Goal: Task Accomplishment & Management: Complete application form

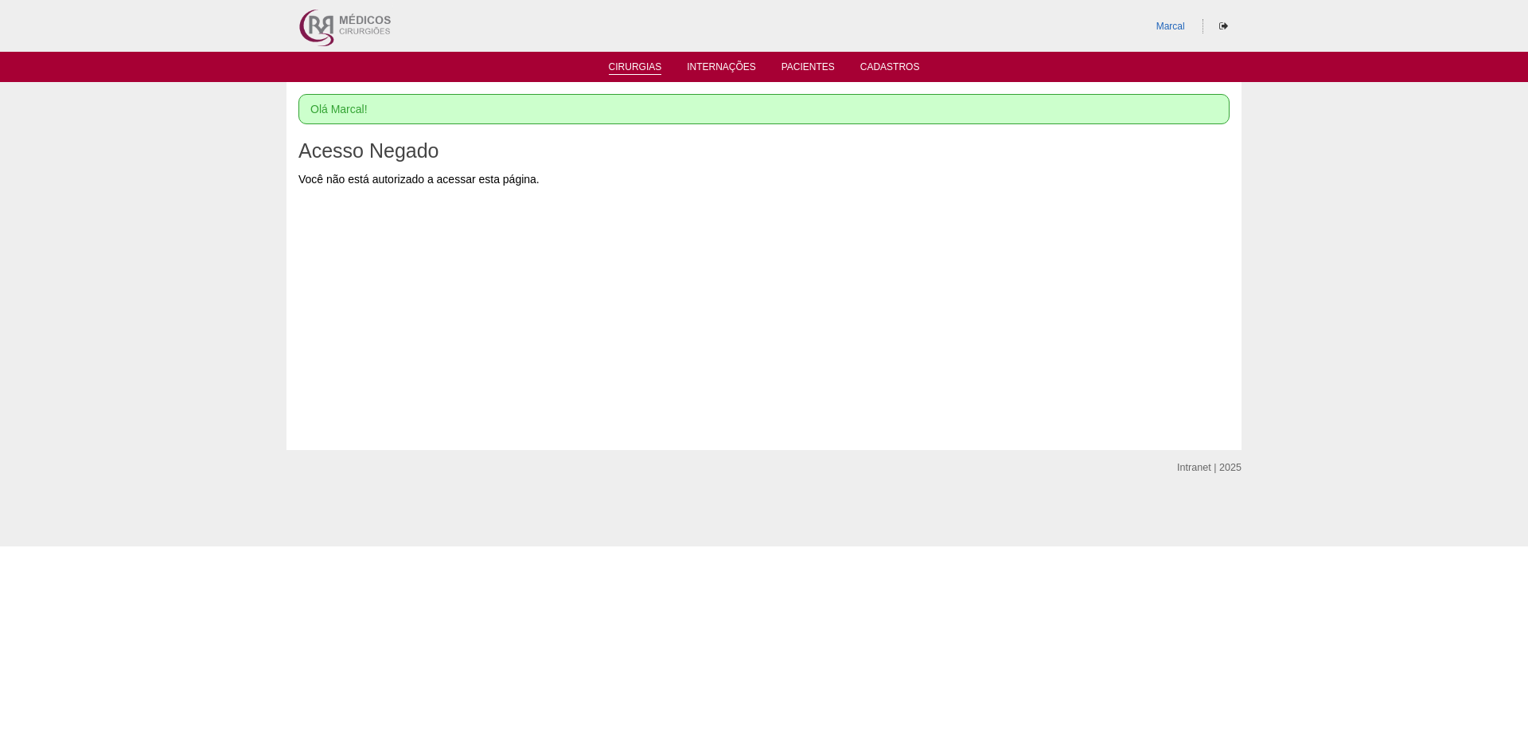
click at [634, 64] on link "Cirurgias" at bounding box center [635, 68] width 53 height 14
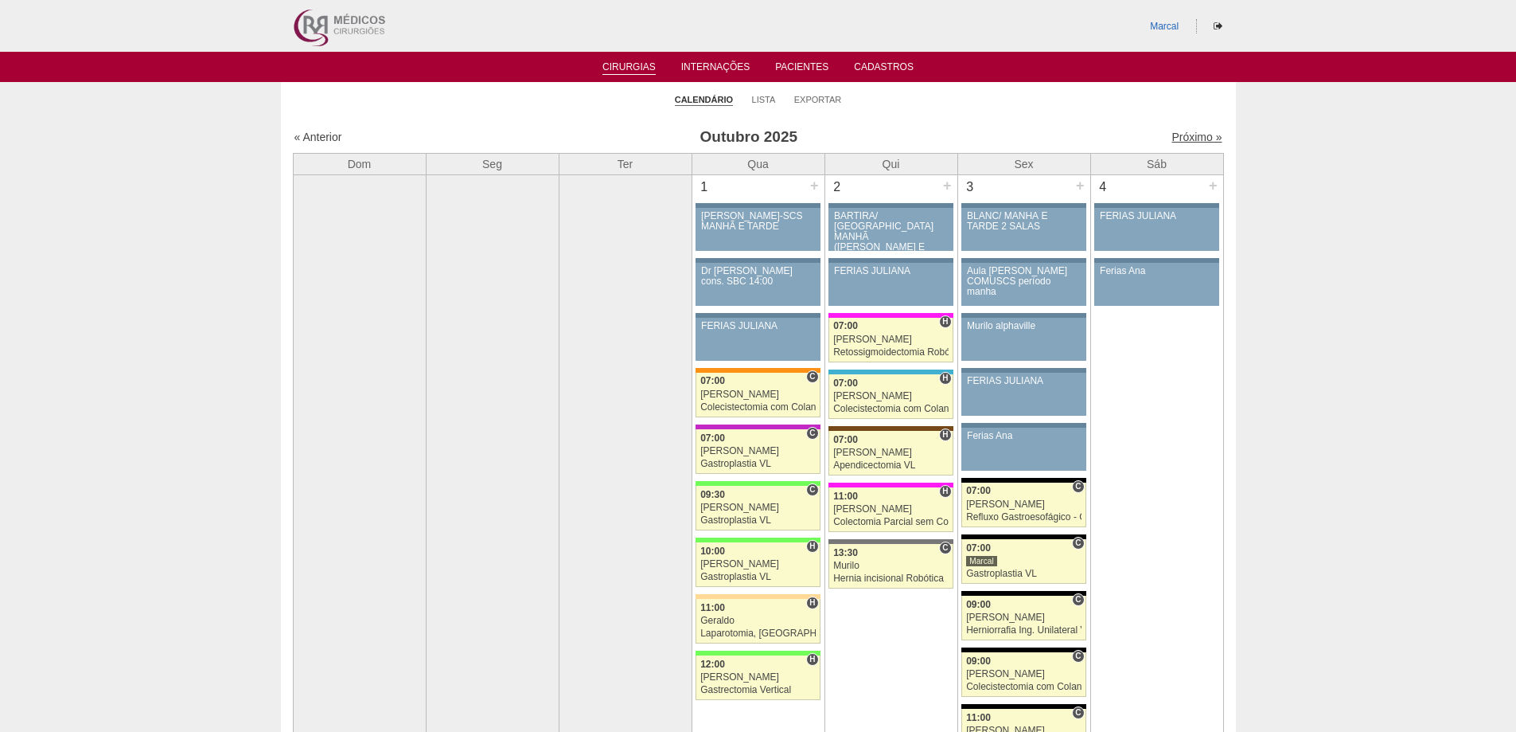
click at [1183, 134] on link "Próximo »" at bounding box center [1197, 137] width 50 height 13
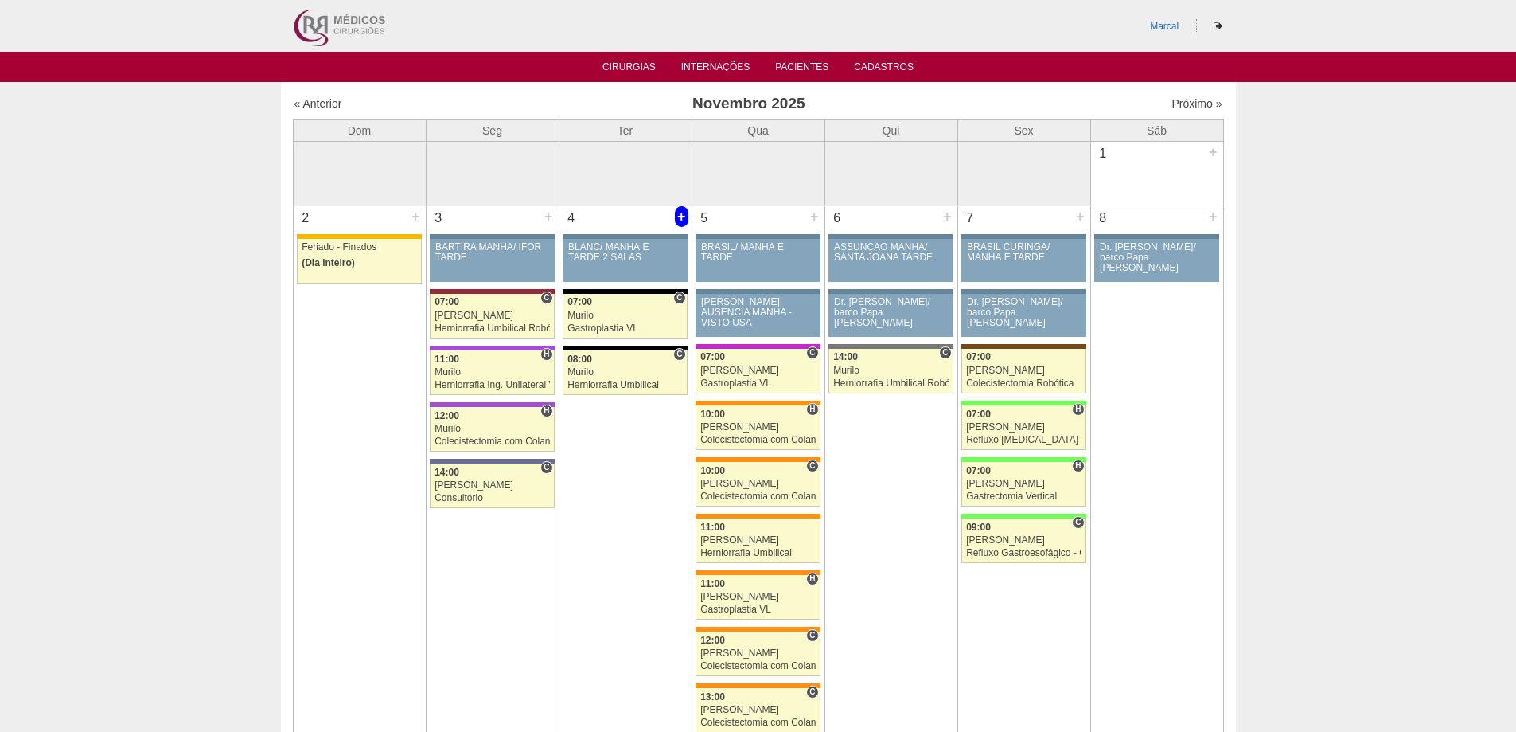
click at [681, 217] on div "+" at bounding box center [682, 216] width 14 height 21
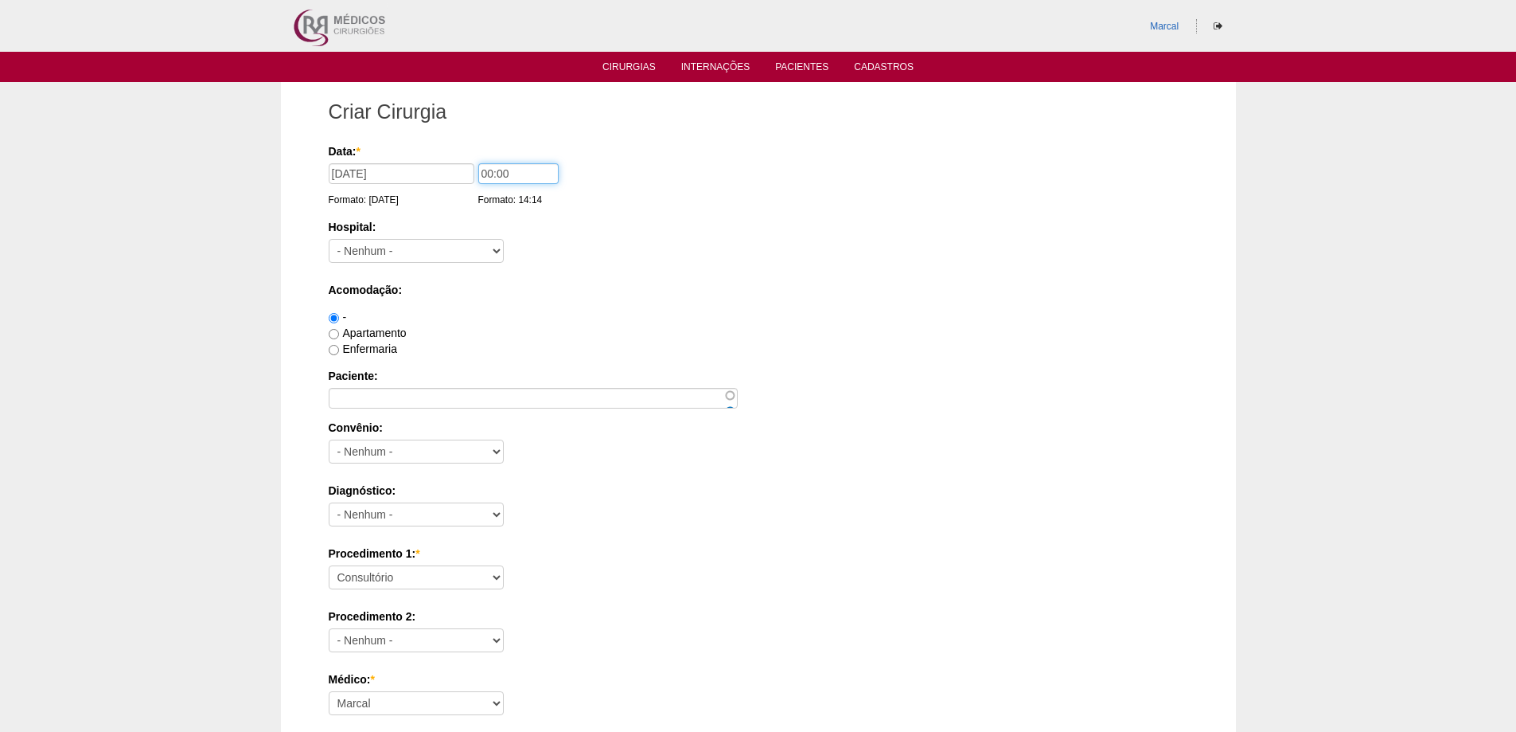
click at [488, 174] on input "00:00" at bounding box center [518, 173] width 80 height 21
type input "10:00"
click at [496, 248] on select "- Nenhum - 9 de Julho Albert Einstein Alvorada América Assunção Bartira Benefic…" at bounding box center [416, 251] width 175 height 24
select select "67"
click at [329, 239] on select "- Nenhum - 9 de Julho Albert Einstein Alvorada América Assunção Bartira Benefic…" at bounding box center [416, 251] width 175 height 24
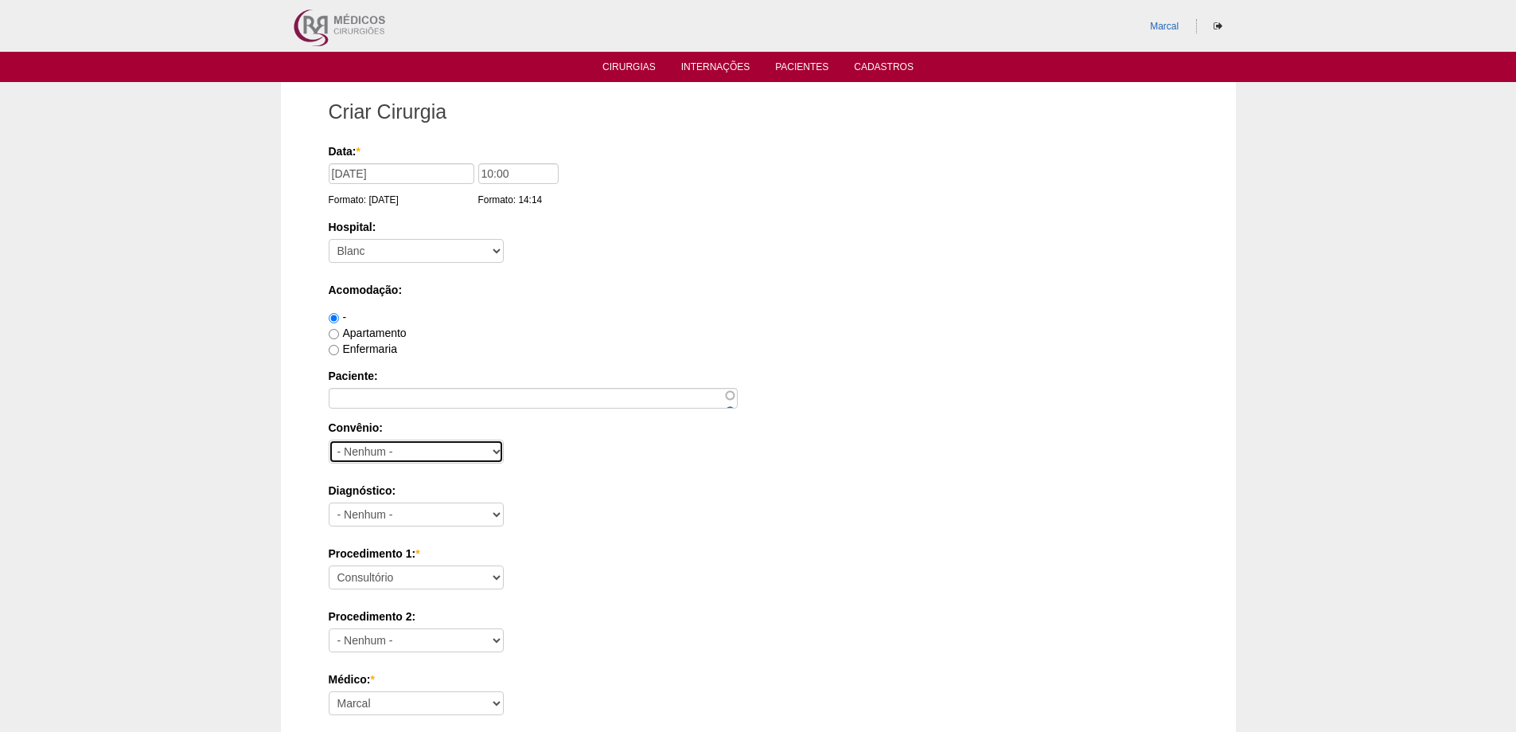
click at [493, 449] on select "- Nenhum - Abet Afresp Allianz Amil Blue Life Caasp Cabesp Caixa de Pensões Car…" at bounding box center [416, 451] width 175 height 24
select select "9803"
click at [329, 439] on select "- Nenhum - Abet Afresp Allianz Amil Blue Life Caasp Cabesp Caixa de Pensões Car…" at bounding box center [416, 451] width 175 height 24
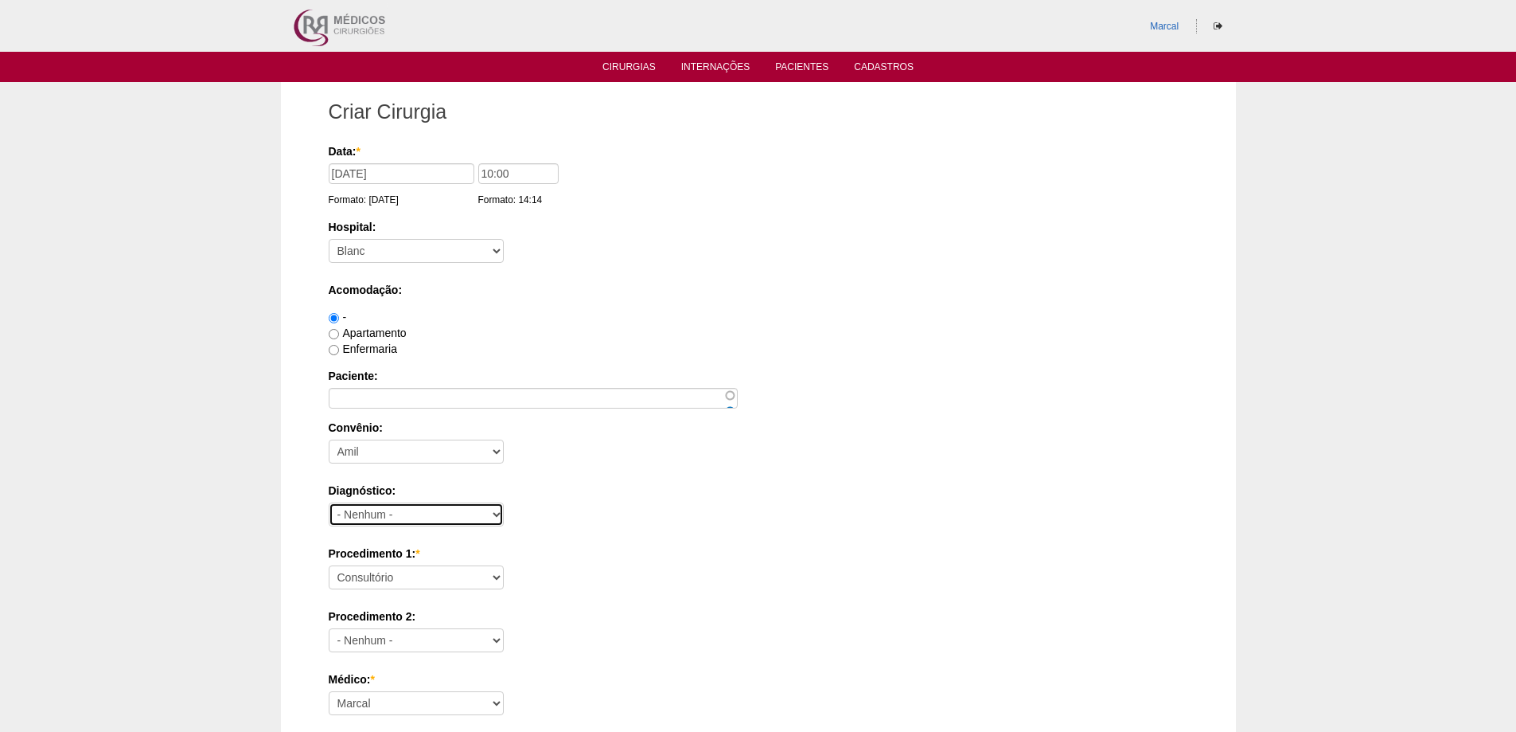
click at [498, 513] on select "- Nenhum - Abdome Agudo Abscesso Hepático Abscesso Perianal Abscesso Peritoneal…" at bounding box center [416, 514] width 175 height 24
select select "3707"
click at [329, 502] on select "- Nenhum - Abdome Agudo Abscesso Hepático Abscesso Perianal Abscesso Peritoneal…" at bounding box center [416, 514] width 175 height 24
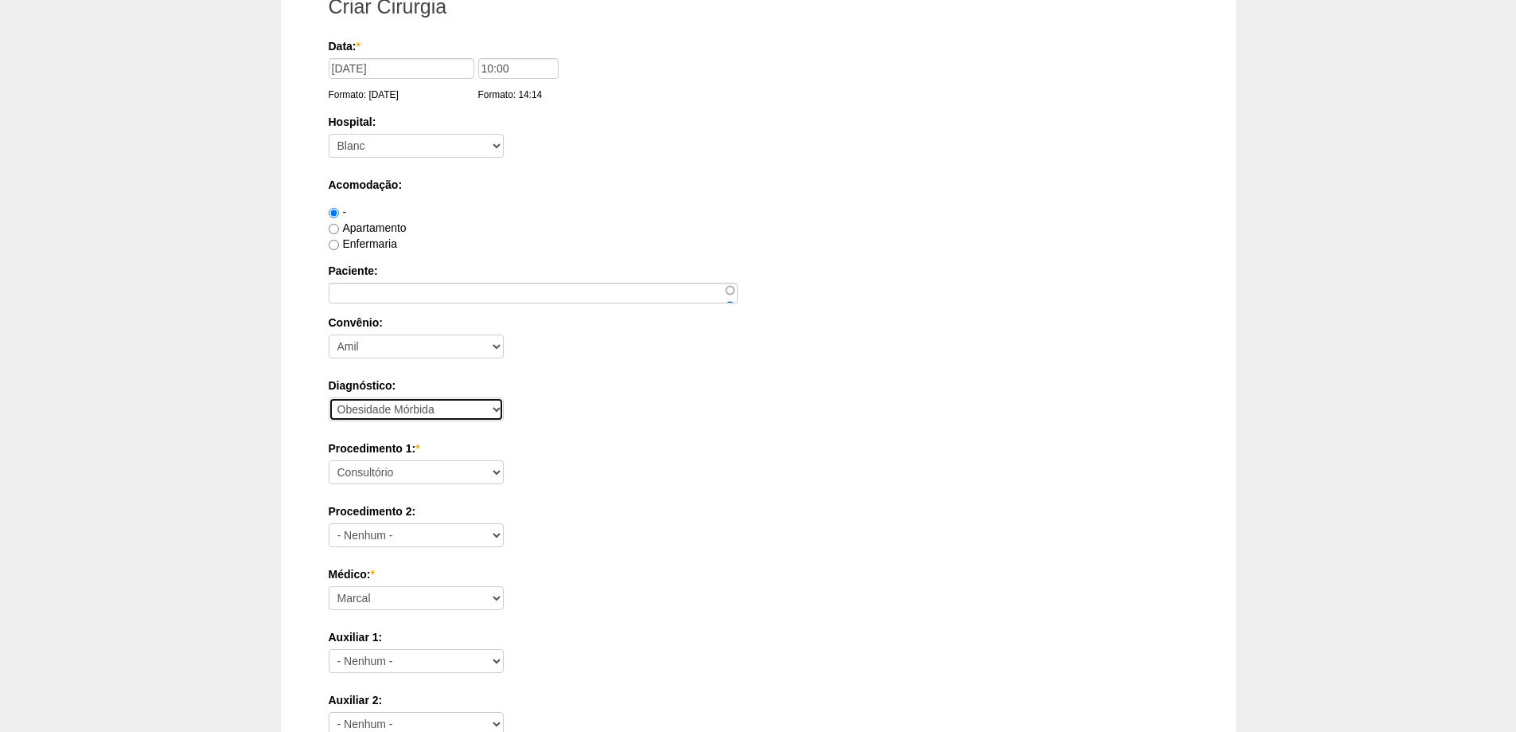
scroll to position [159, 0]
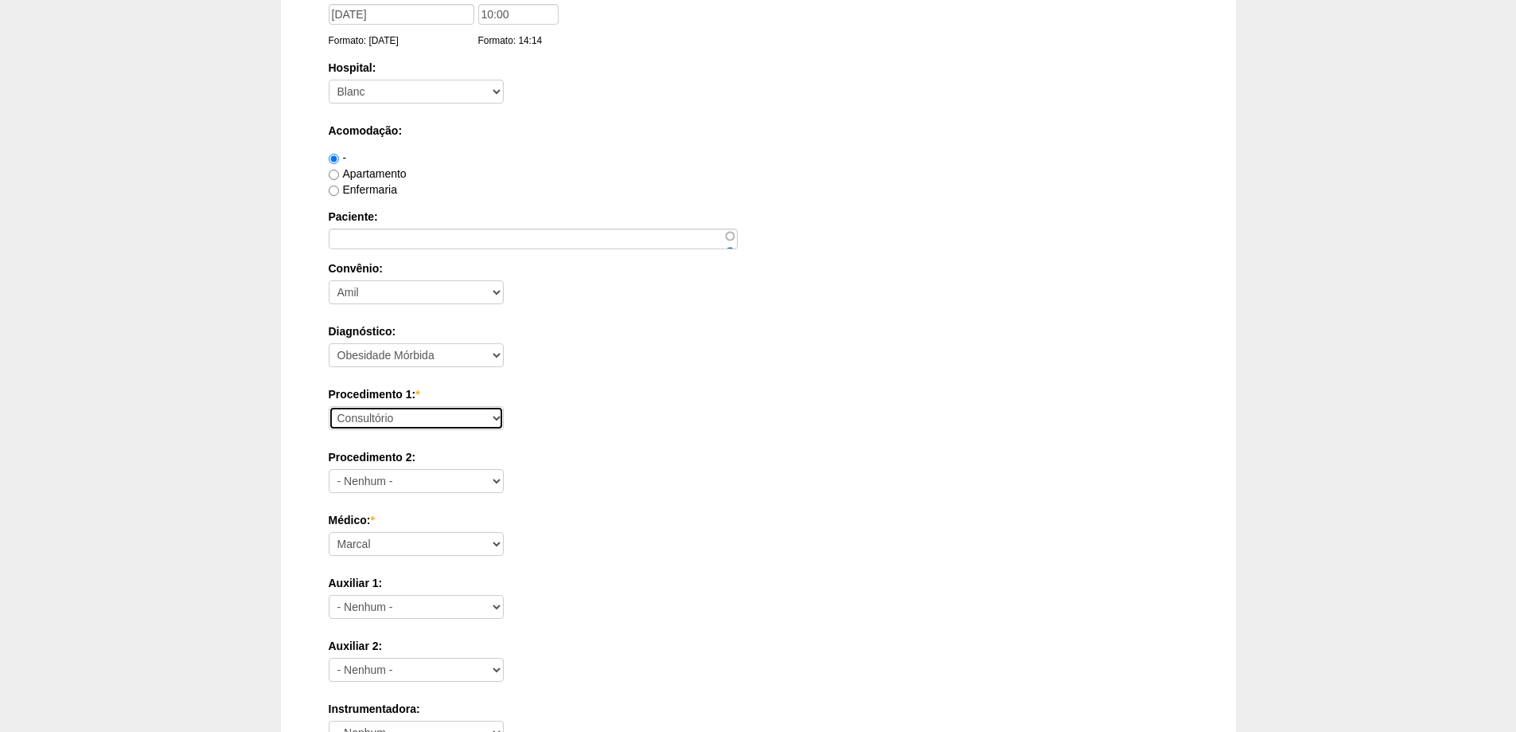
click at [499, 418] on select "Consultório Abscesso Hepático - Drenagem Abscesso perianal Amputação Abdômino P…" at bounding box center [416, 418] width 175 height 24
select select "3710"
click at [329, 406] on select "Consultório Abscesso Hepático - Drenagem Abscesso perianal Amputação Abdômino P…" at bounding box center [416, 418] width 175 height 24
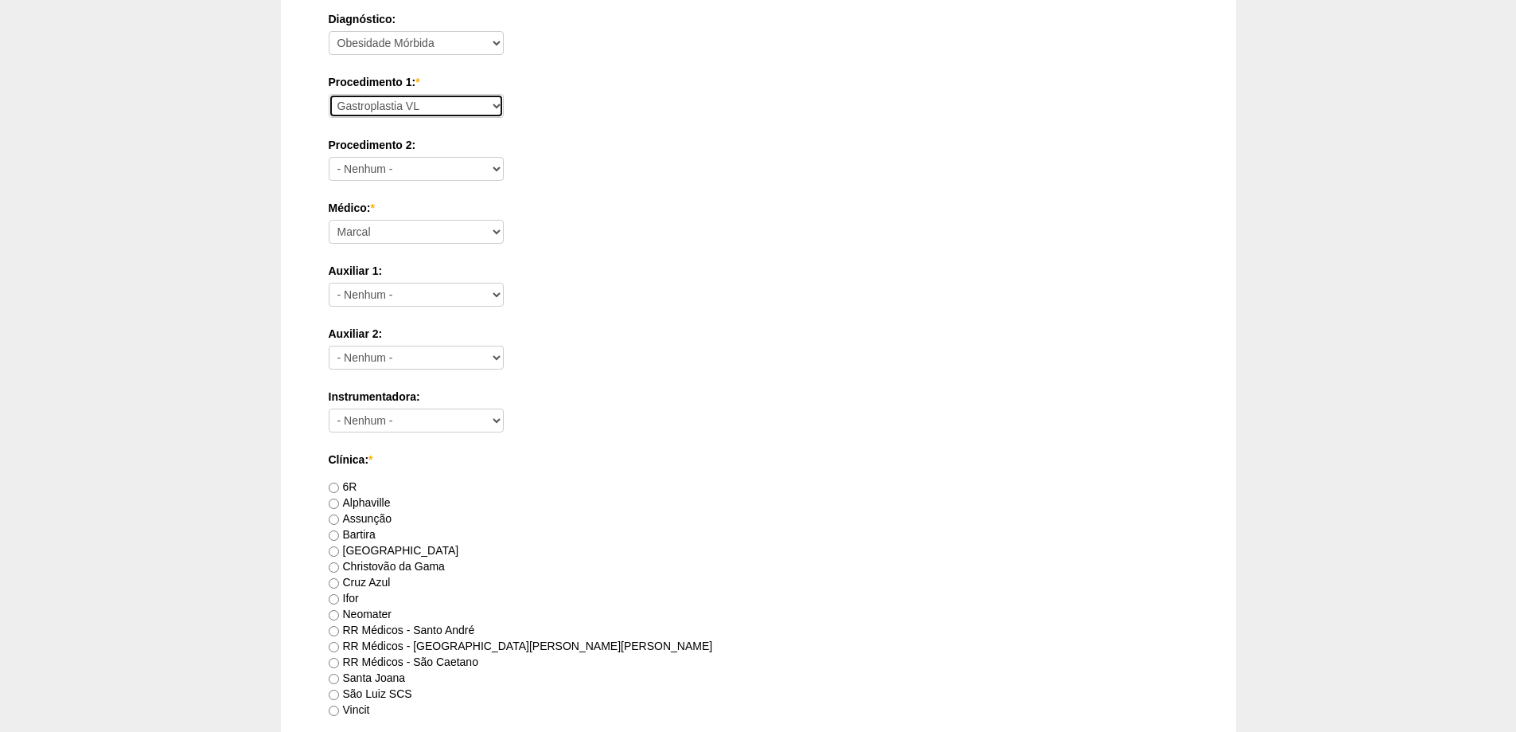
scroll to position [478, 0]
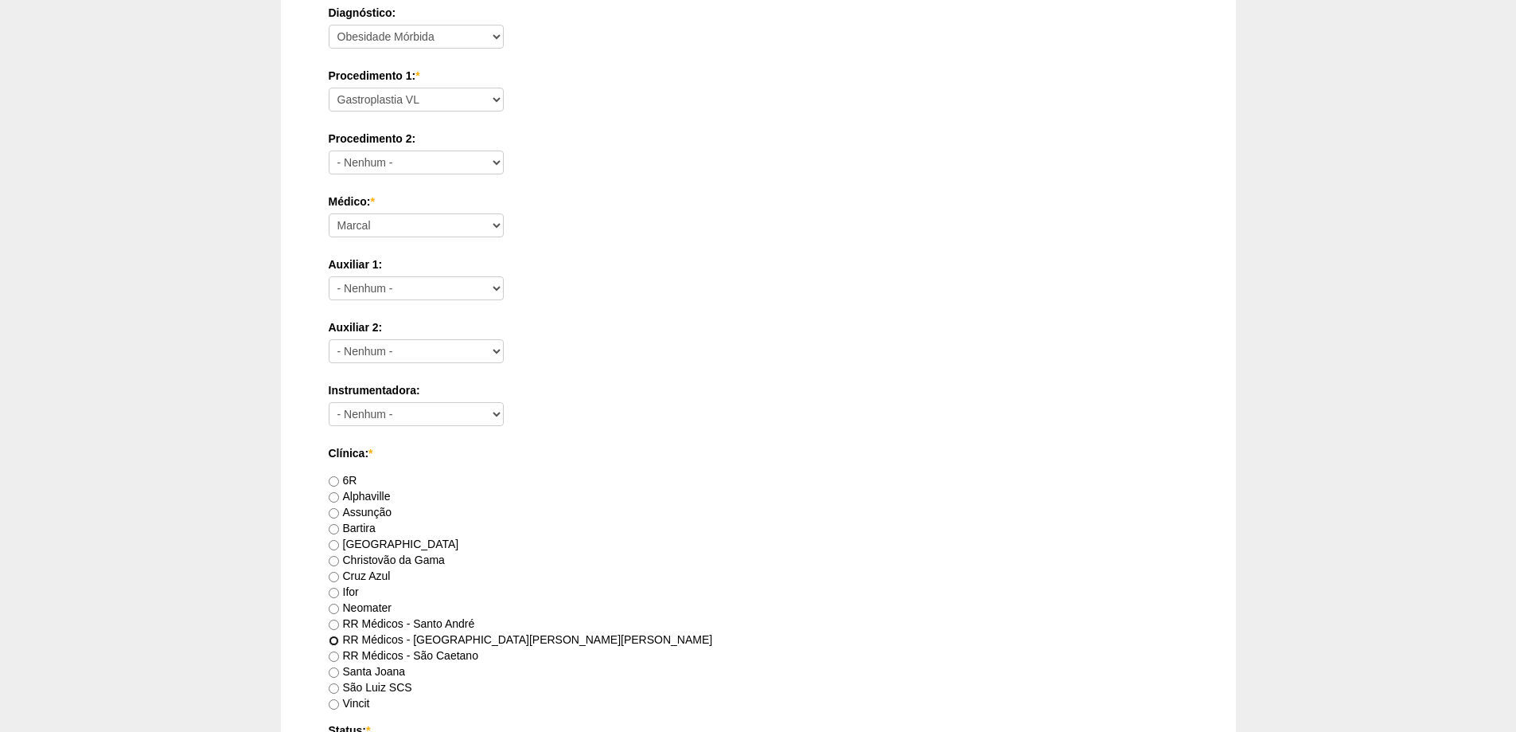
click at [334, 640] on input "RR Médicos - São Bernardo do Campo" at bounding box center [334, 640] width 10 height 10
radio input "true"
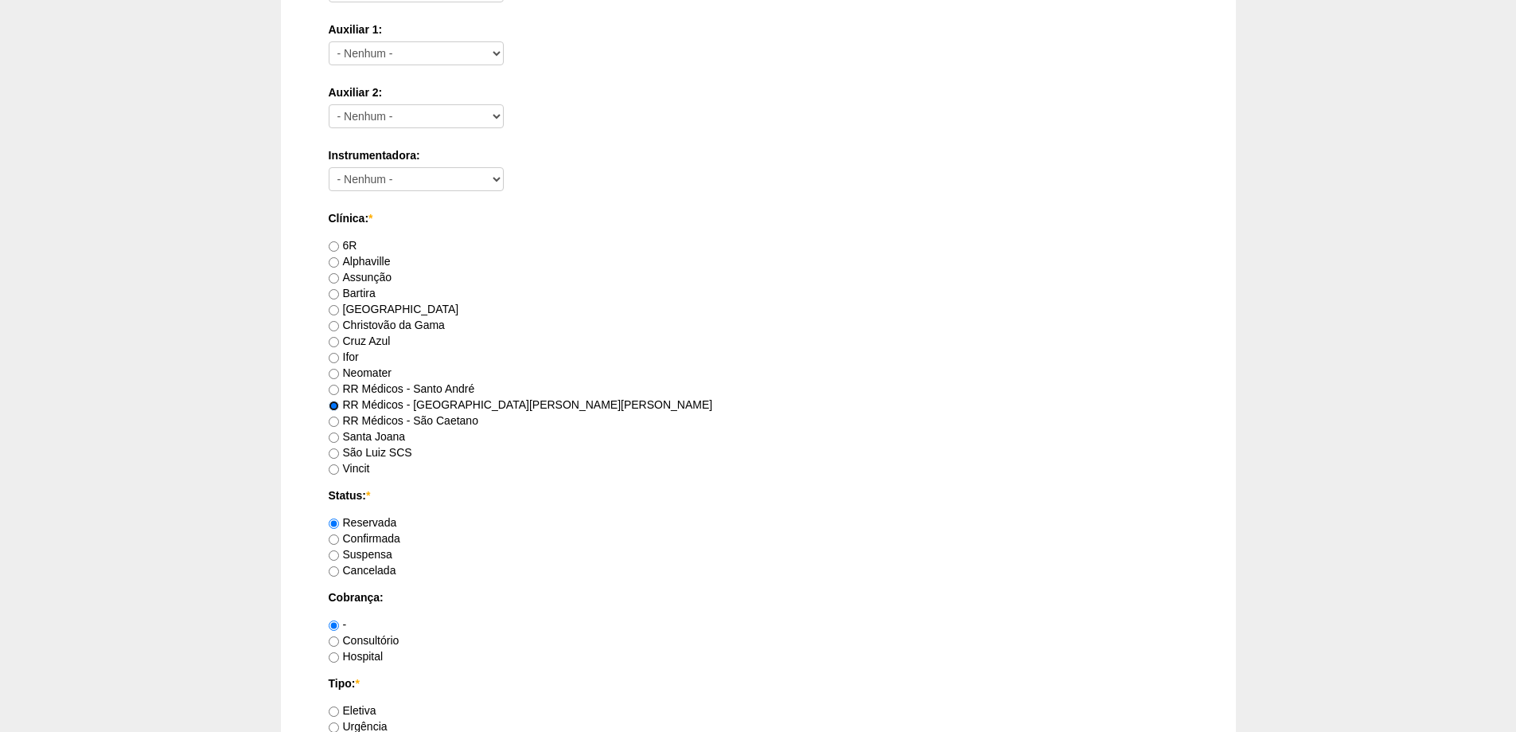
scroll to position [716, 0]
click at [334, 635] on input "Consultório" at bounding box center [334, 637] width 10 height 10
radio input "true"
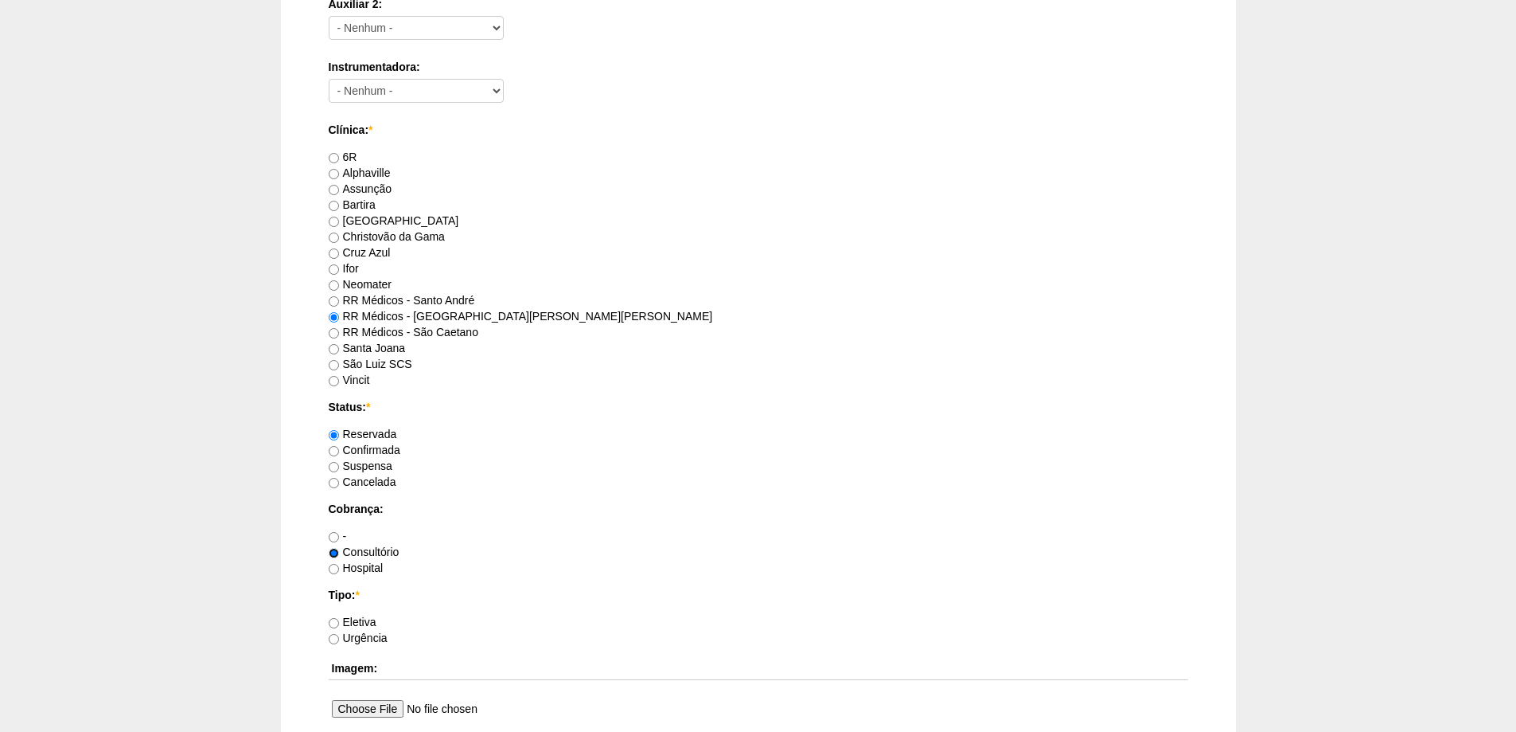
scroll to position [876, 0]
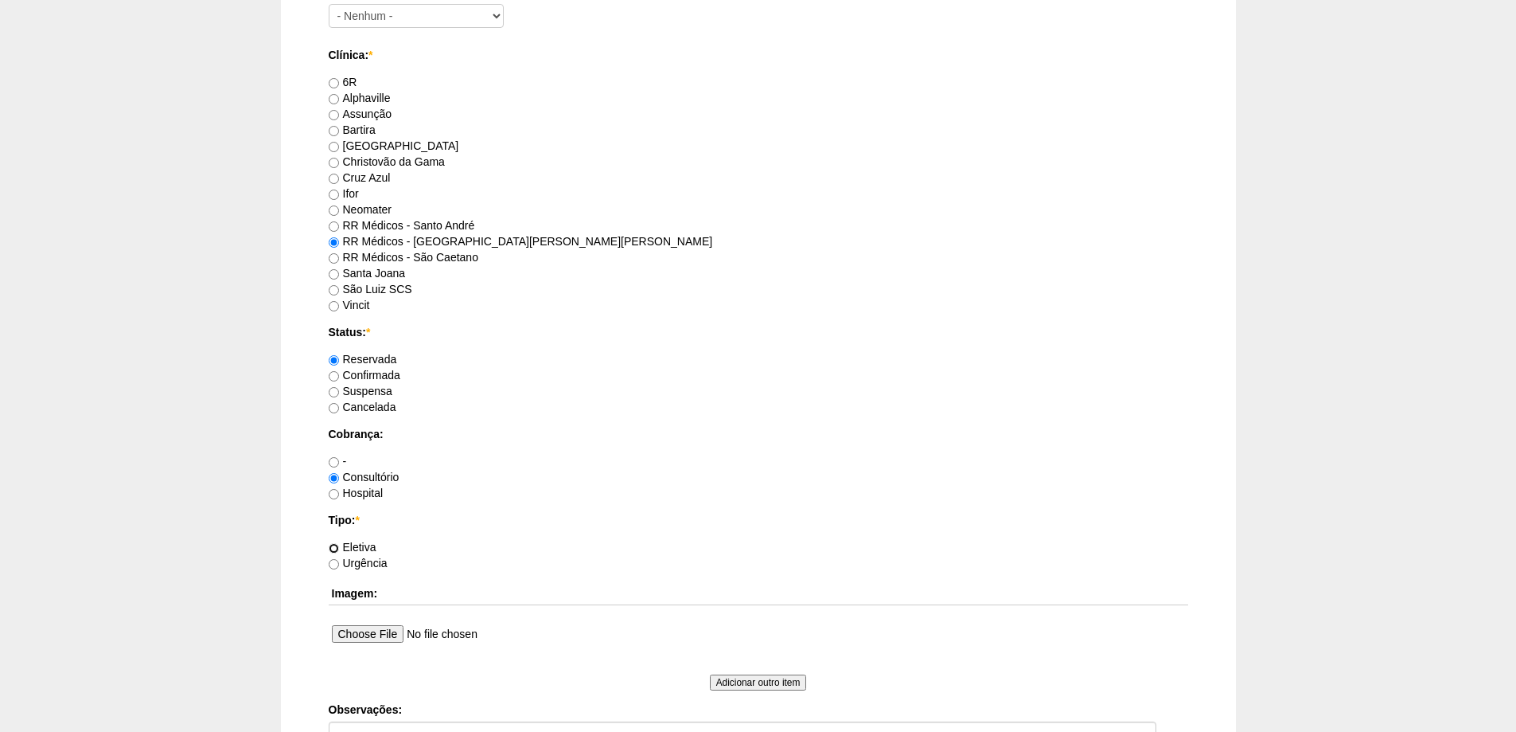
click at [334, 546] on input "Eletiva" at bounding box center [334, 548] width 10 height 10
radio input "true"
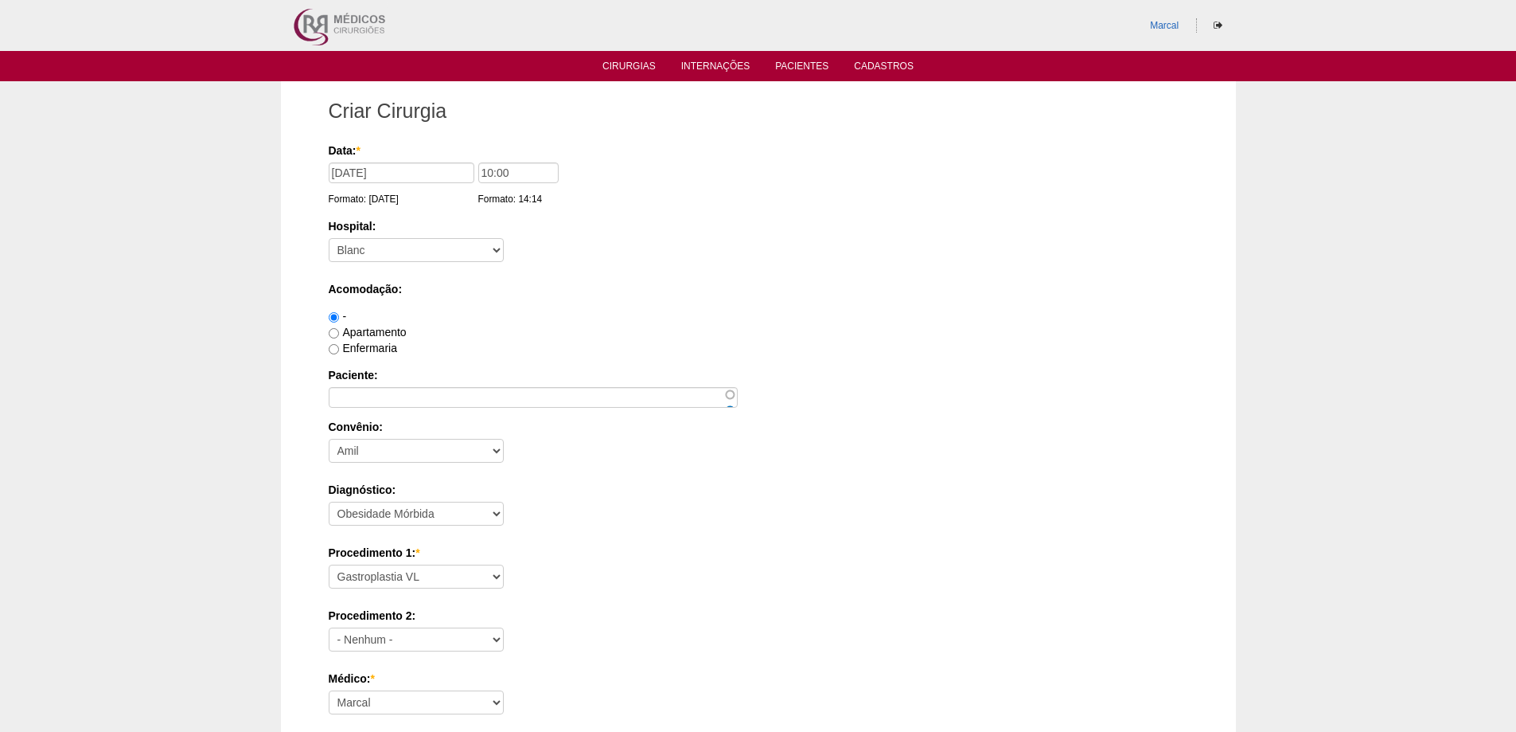
scroll to position [0, 0]
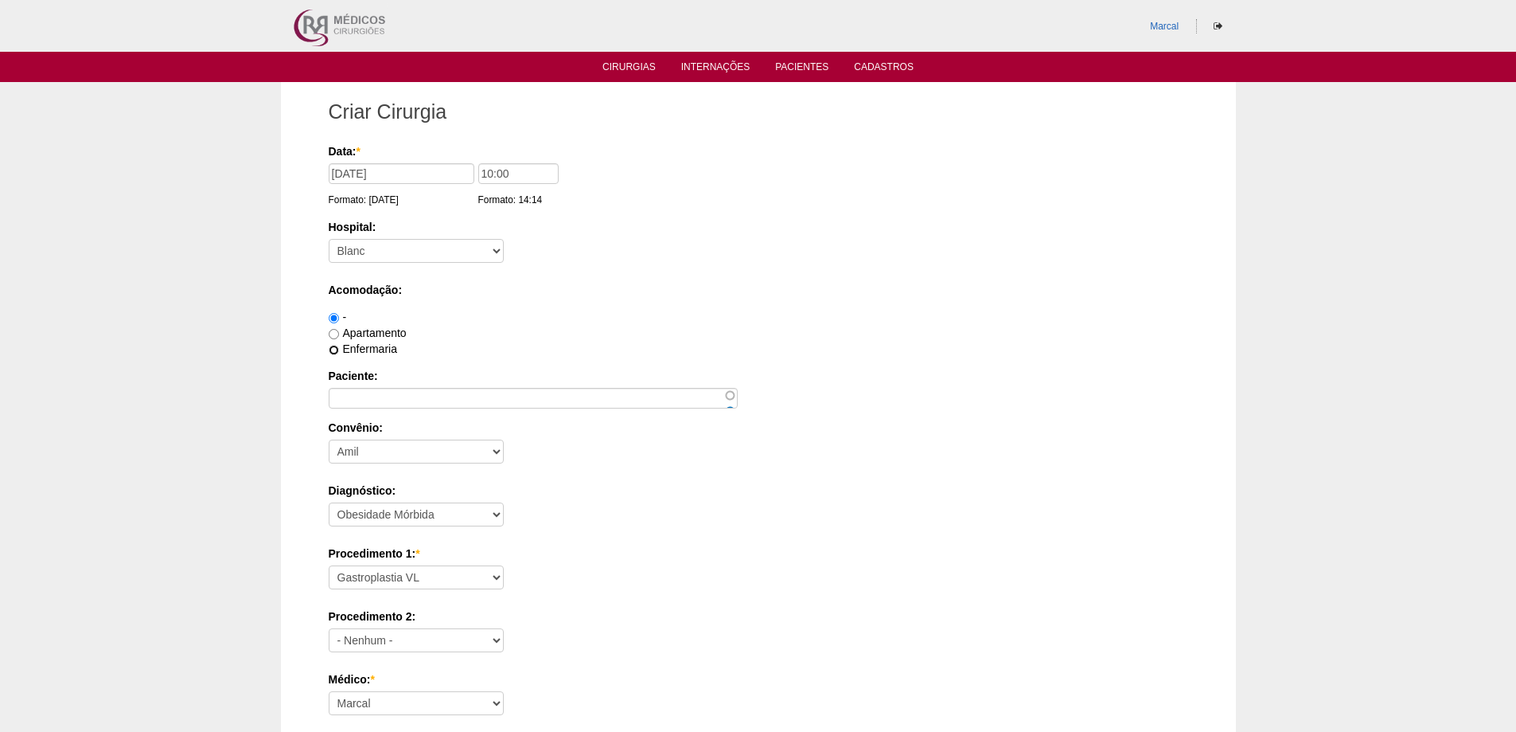
click at [334, 349] on input "Enfermaria" at bounding box center [334, 350] width 10 height 10
radio input "true"
click at [345, 393] on input "Paciente:" at bounding box center [533, 398] width 409 height 21
type input "Kety Suzan Tognetti"
click input "Upload" at bounding box center [0, 0] width 0 height 0
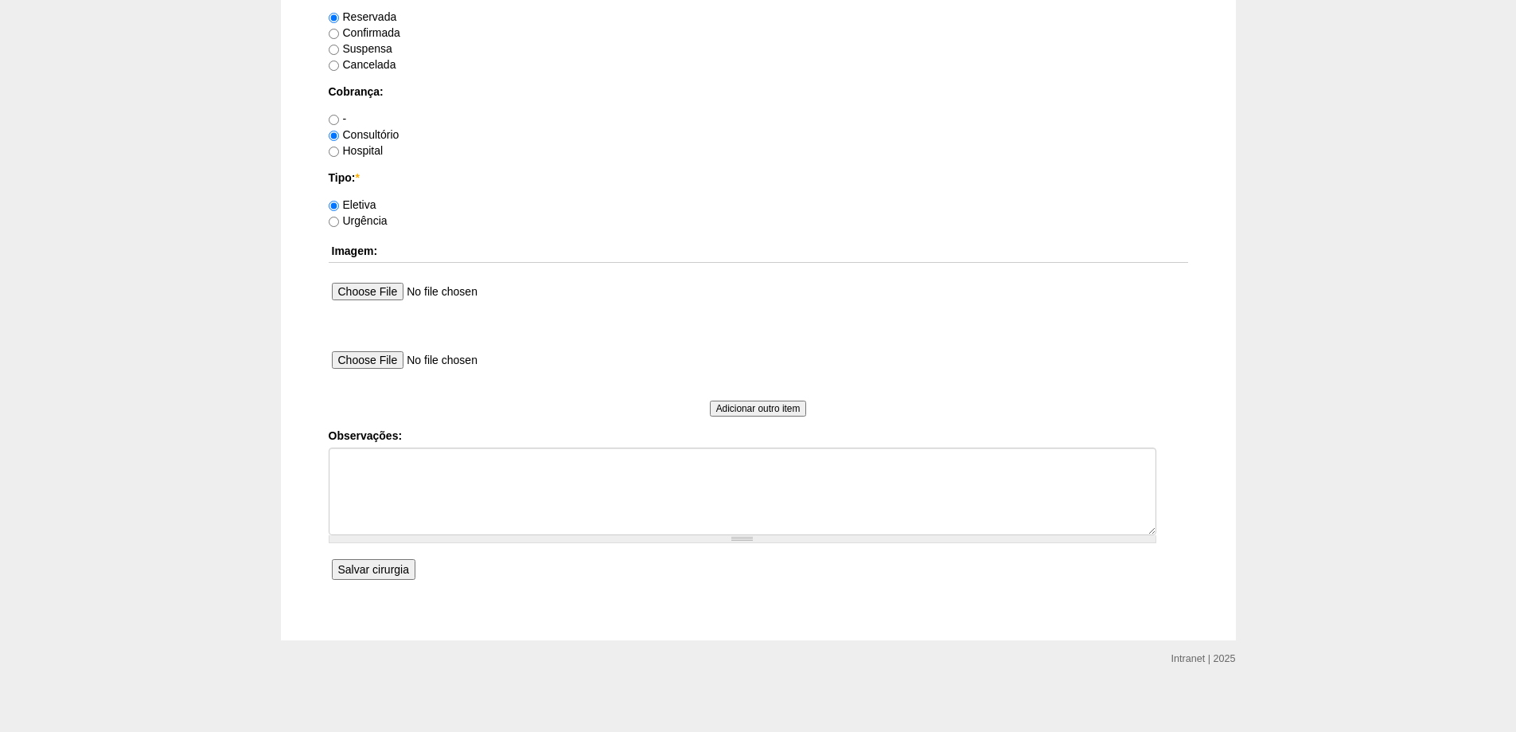
scroll to position [1223, 0]
click at [381, 564] on input "Salvar cirurgia" at bounding box center [374, 564] width 84 height 21
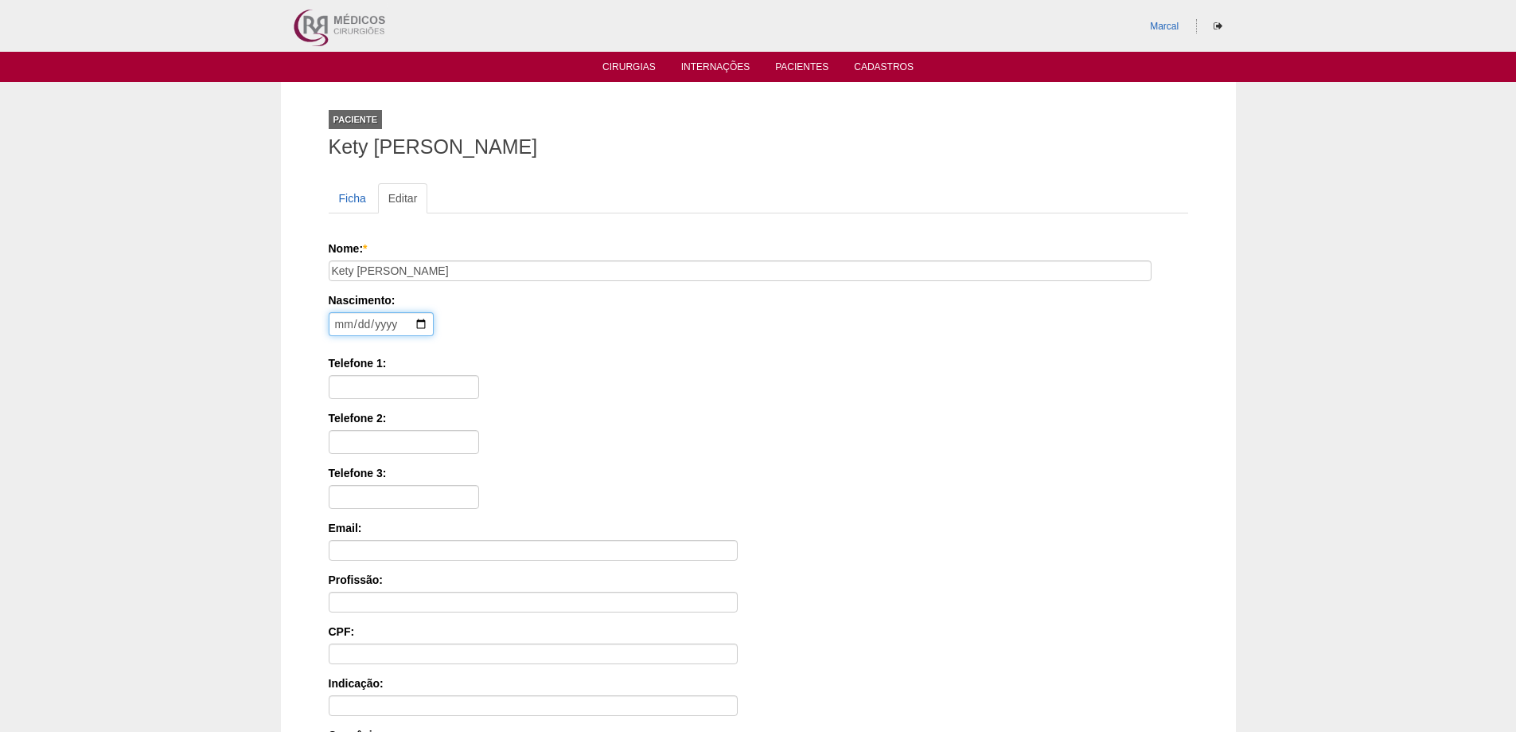
click at [345, 326] on input "date" at bounding box center [381, 324] width 105 height 24
type input "1983-06-05"
click at [347, 383] on input "Telefone 1:" at bounding box center [404, 387] width 150 height 24
type input "11 95353 4340"
click at [345, 442] on input "Telefone 2:" at bounding box center [404, 442] width 150 height 24
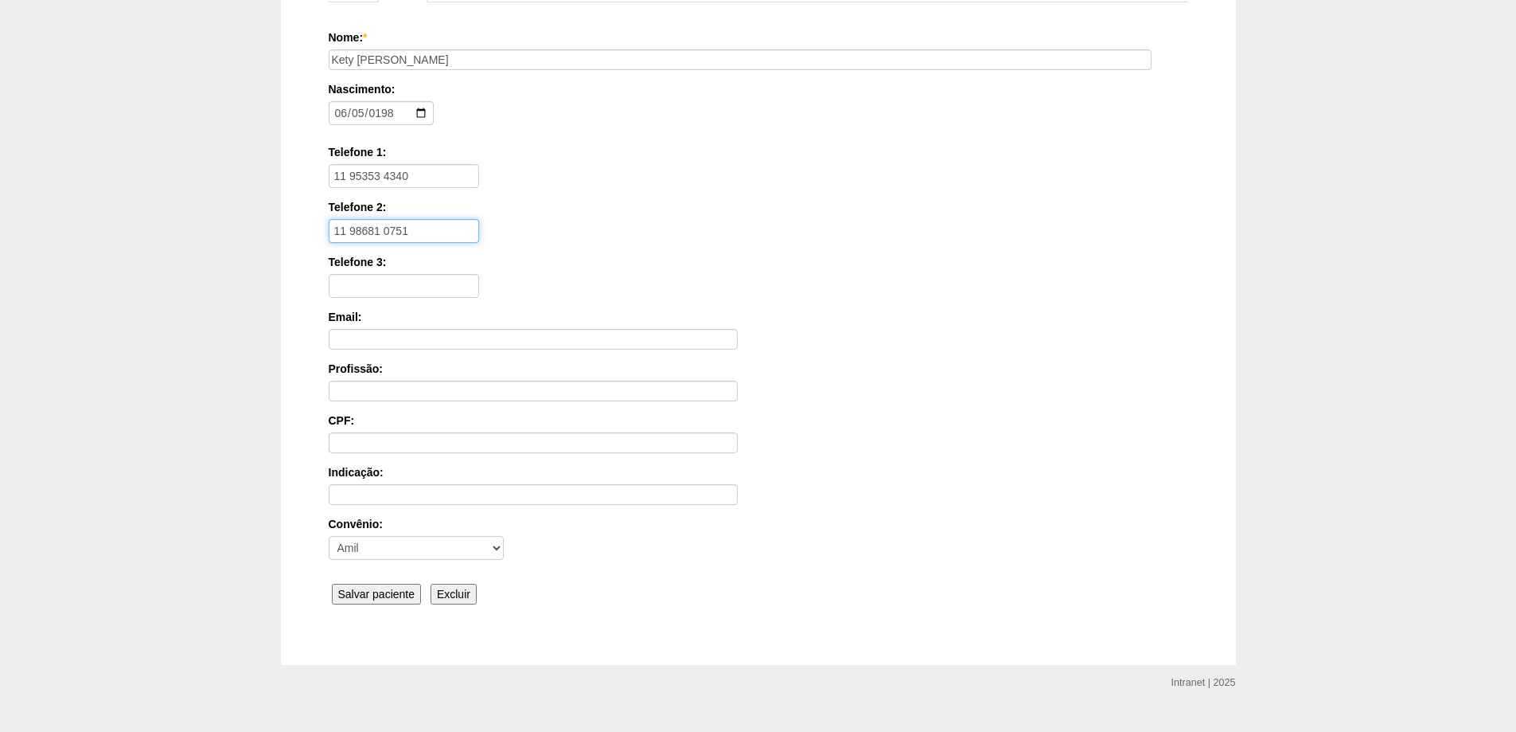
scroll to position [240, 0]
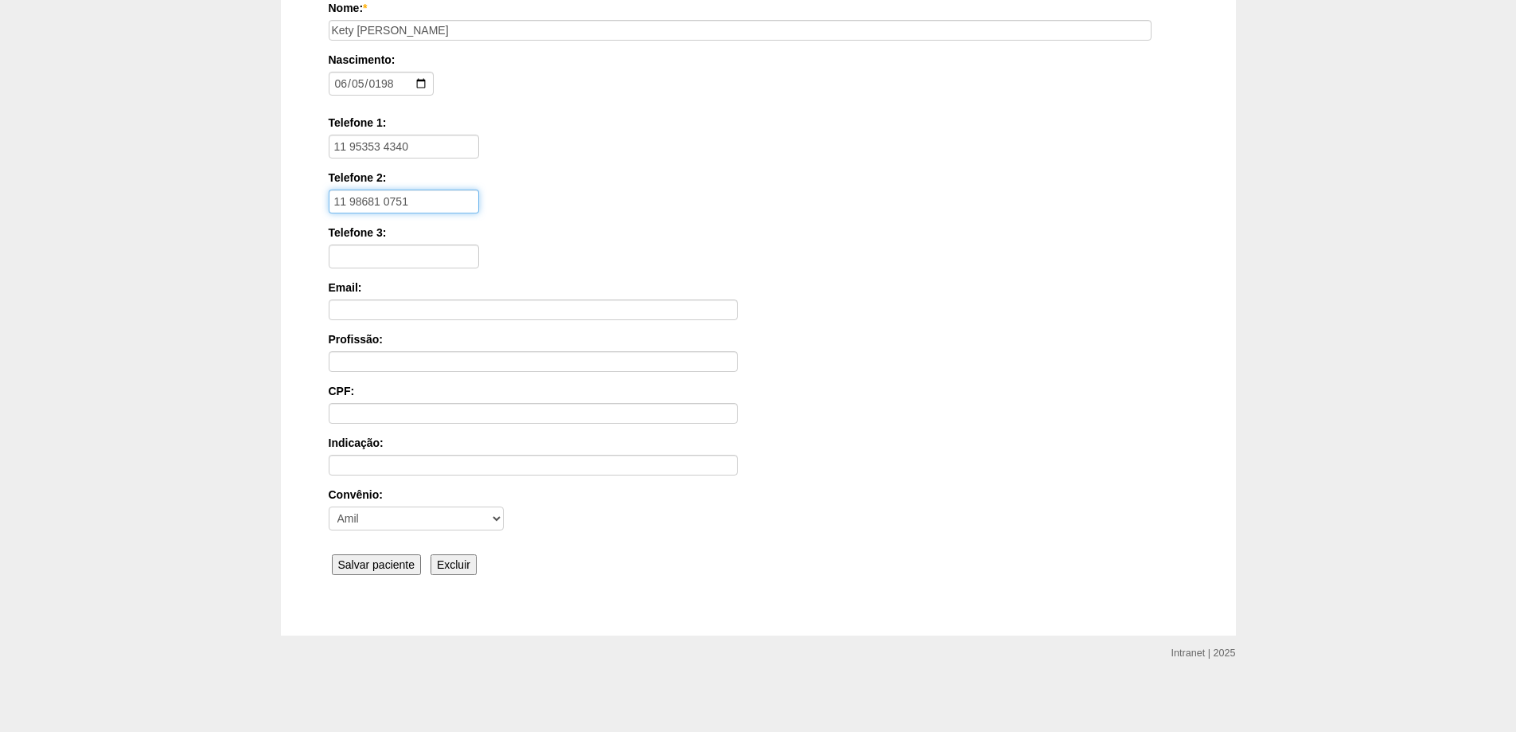
type input "11 98681 0751"
click at [386, 560] on input "Salvar paciente" at bounding box center [377, 564] width 90 height 21
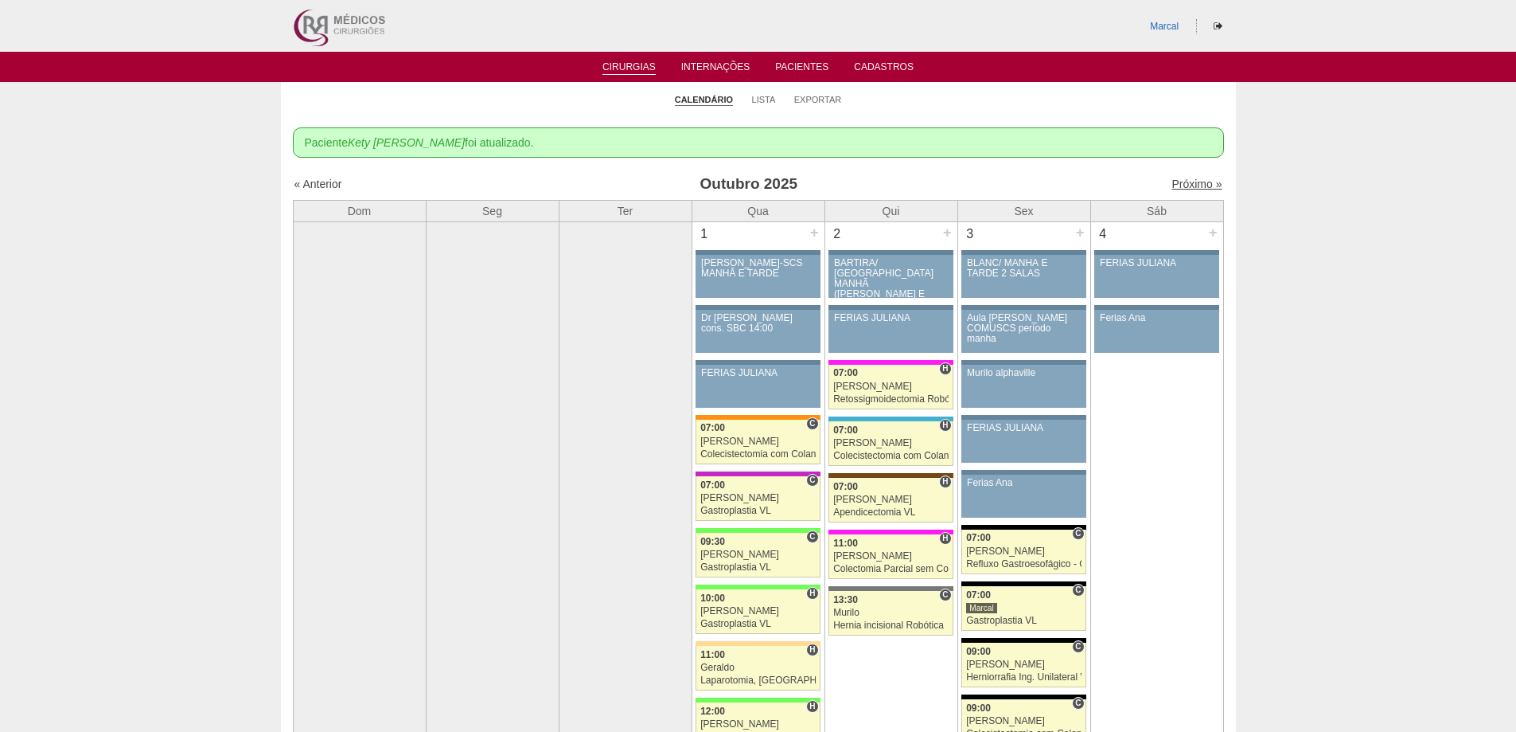
click at [1186, 184] on link "Próximo »" at bounding box center [1197, 184] width 50 height 13
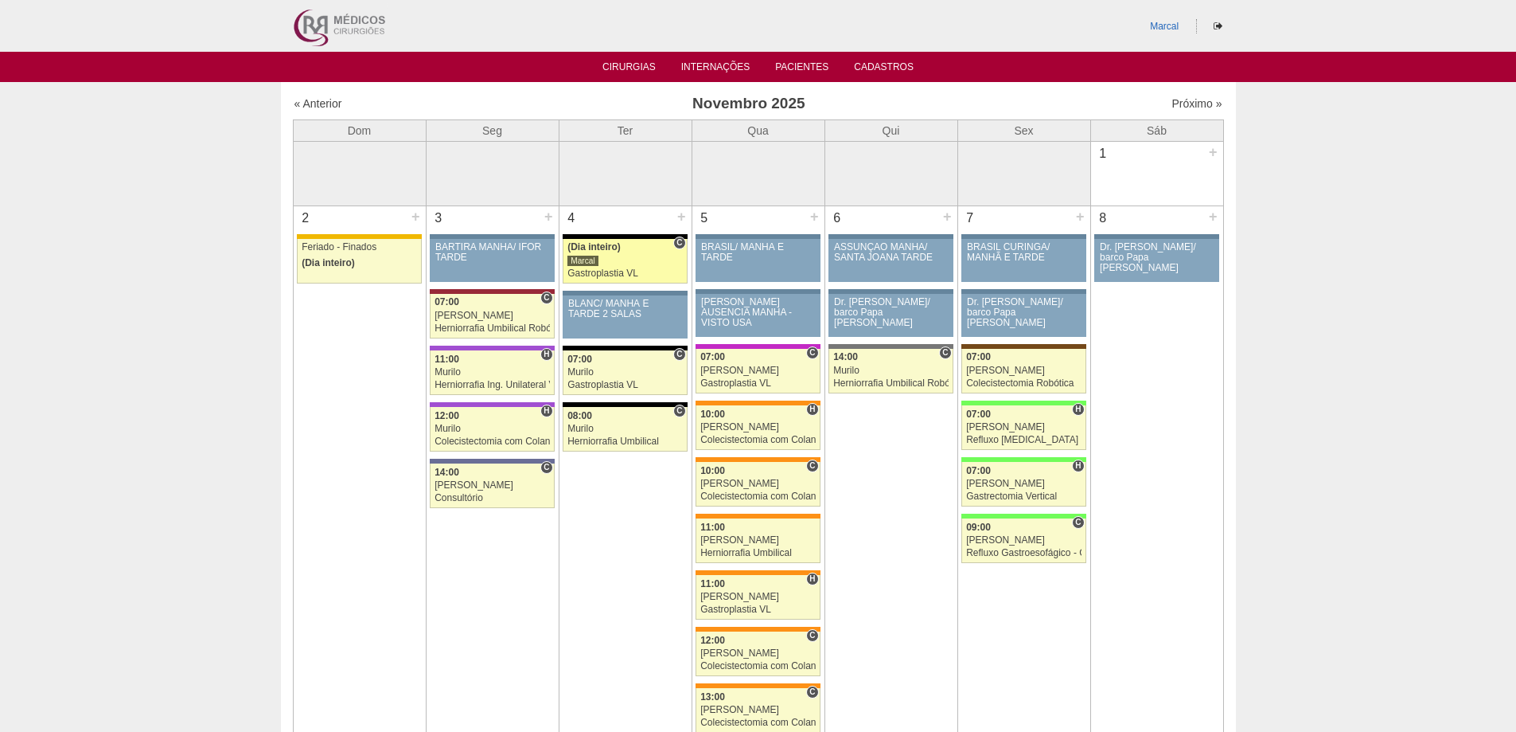
click at [602, 258] on div "Marcal" at bounding box center [625, 261] width 115 height 10
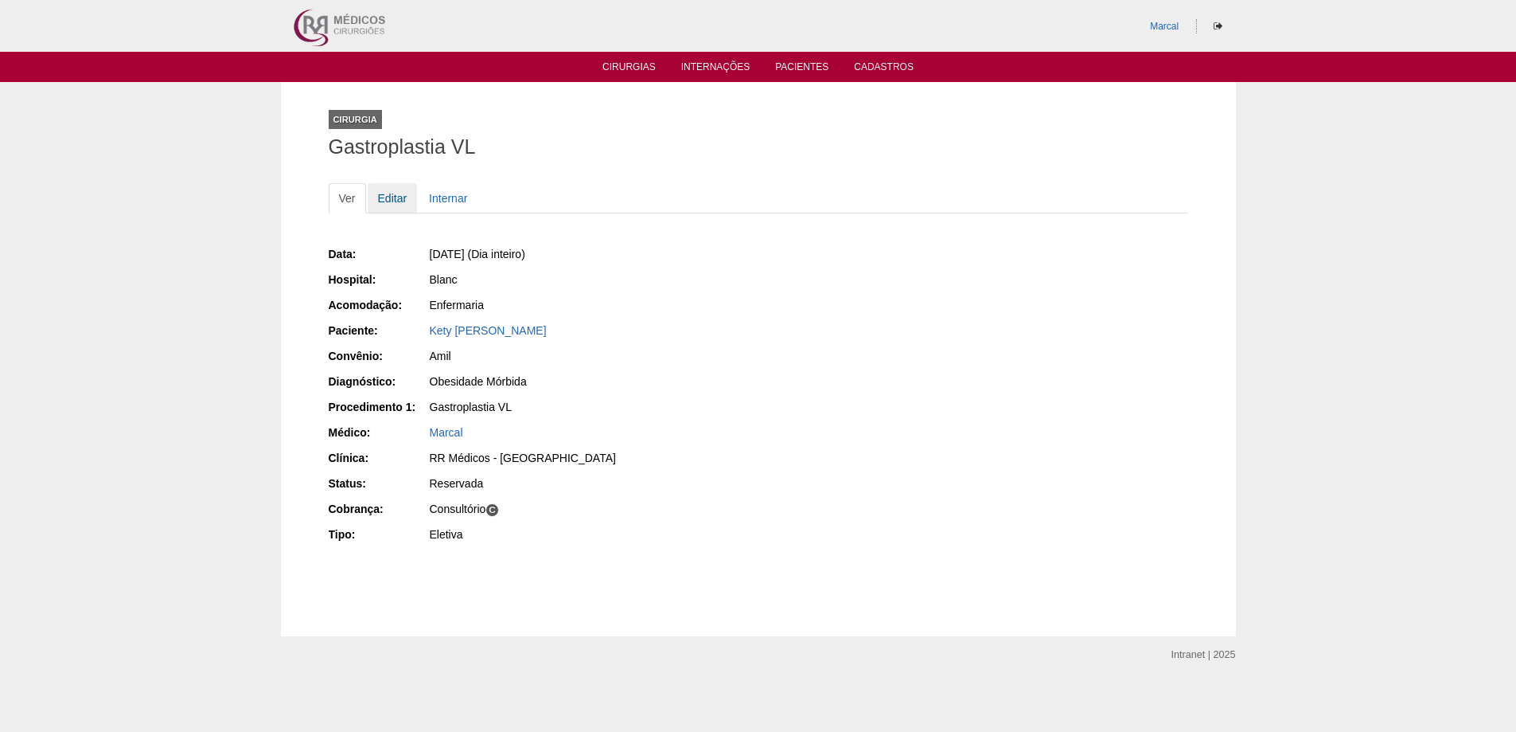
click at [396, 197] on link "Editar" at bounding box center [393, 198] width 50 height 30
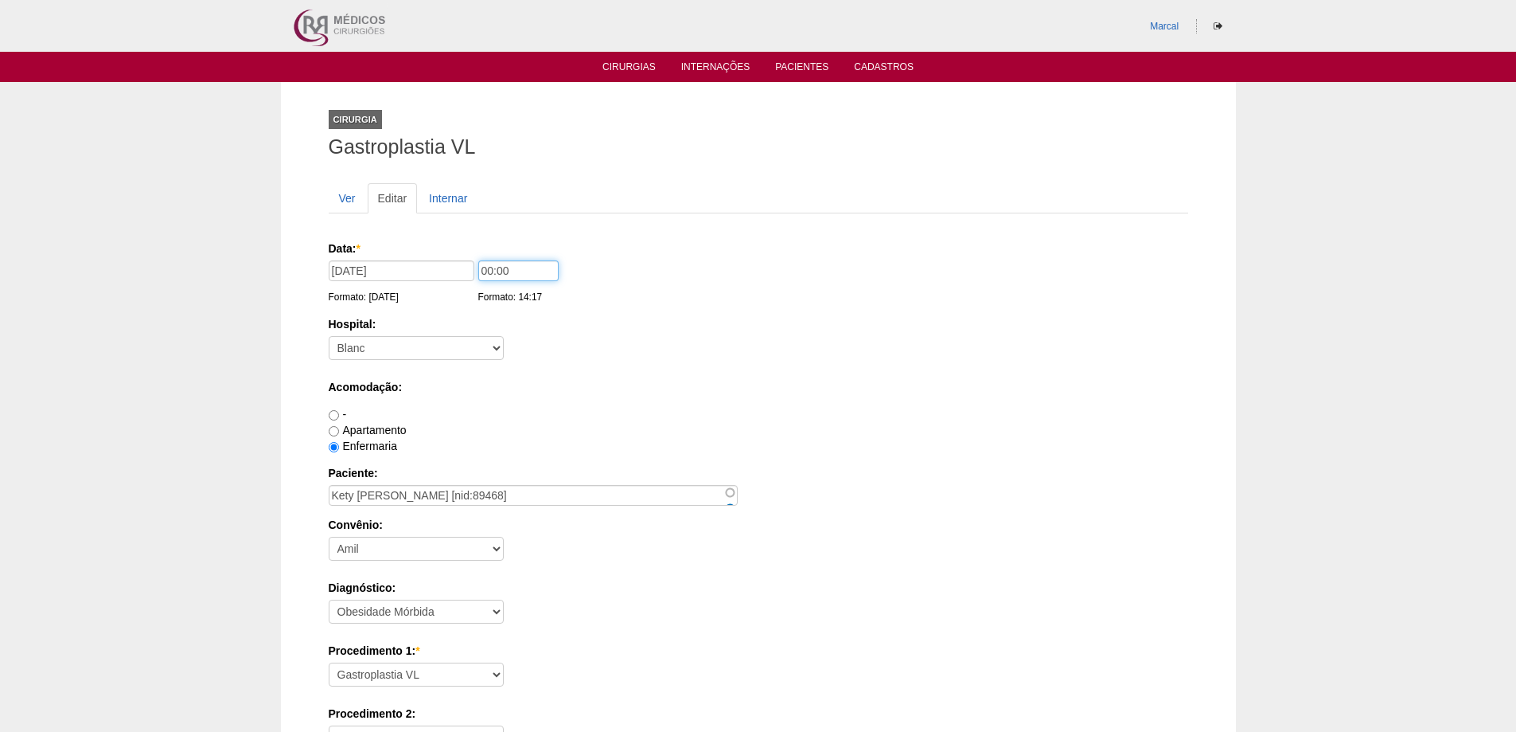
click at [488, 269] on input "00:00" at bounding box center [518, 270] width 80 height 21
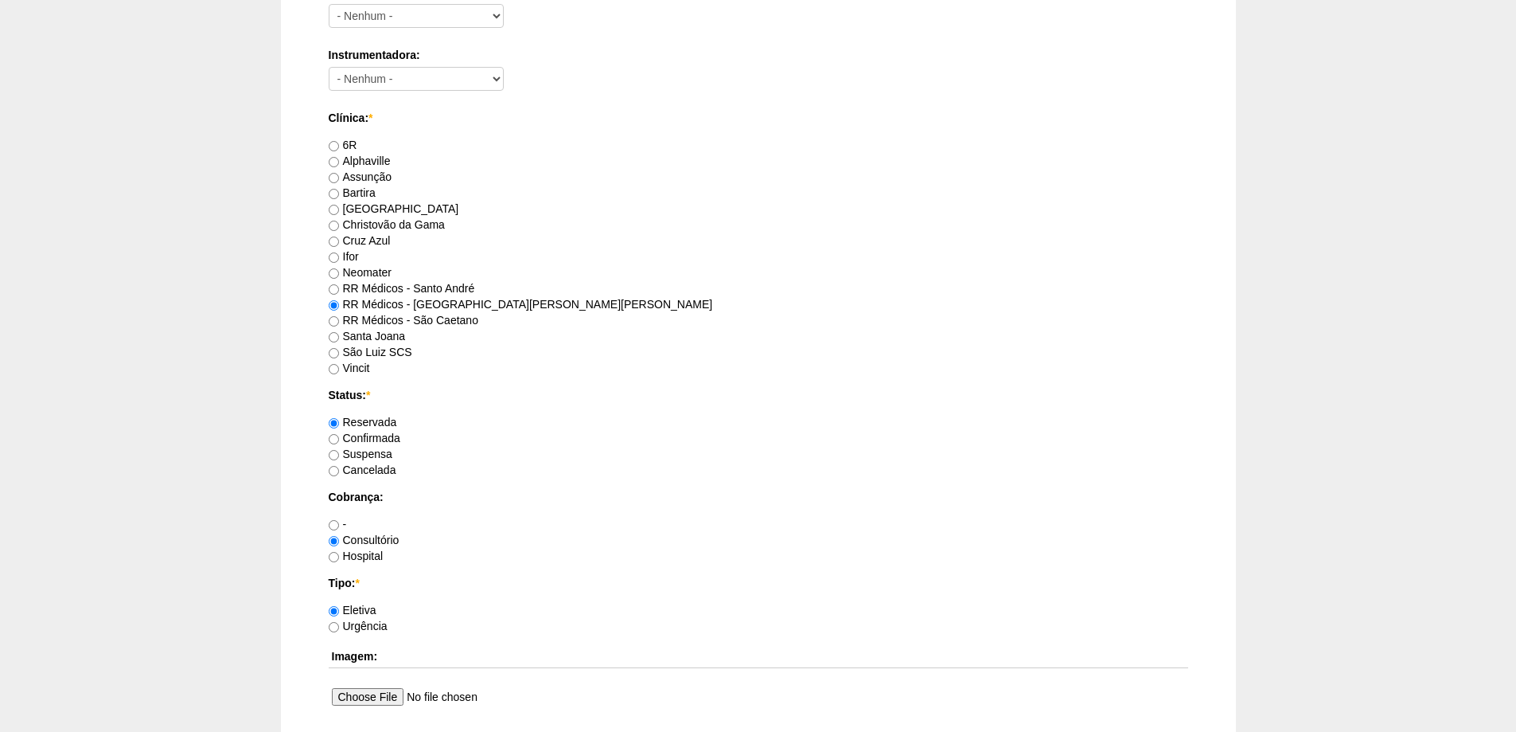
scroll to position [1194, 0]
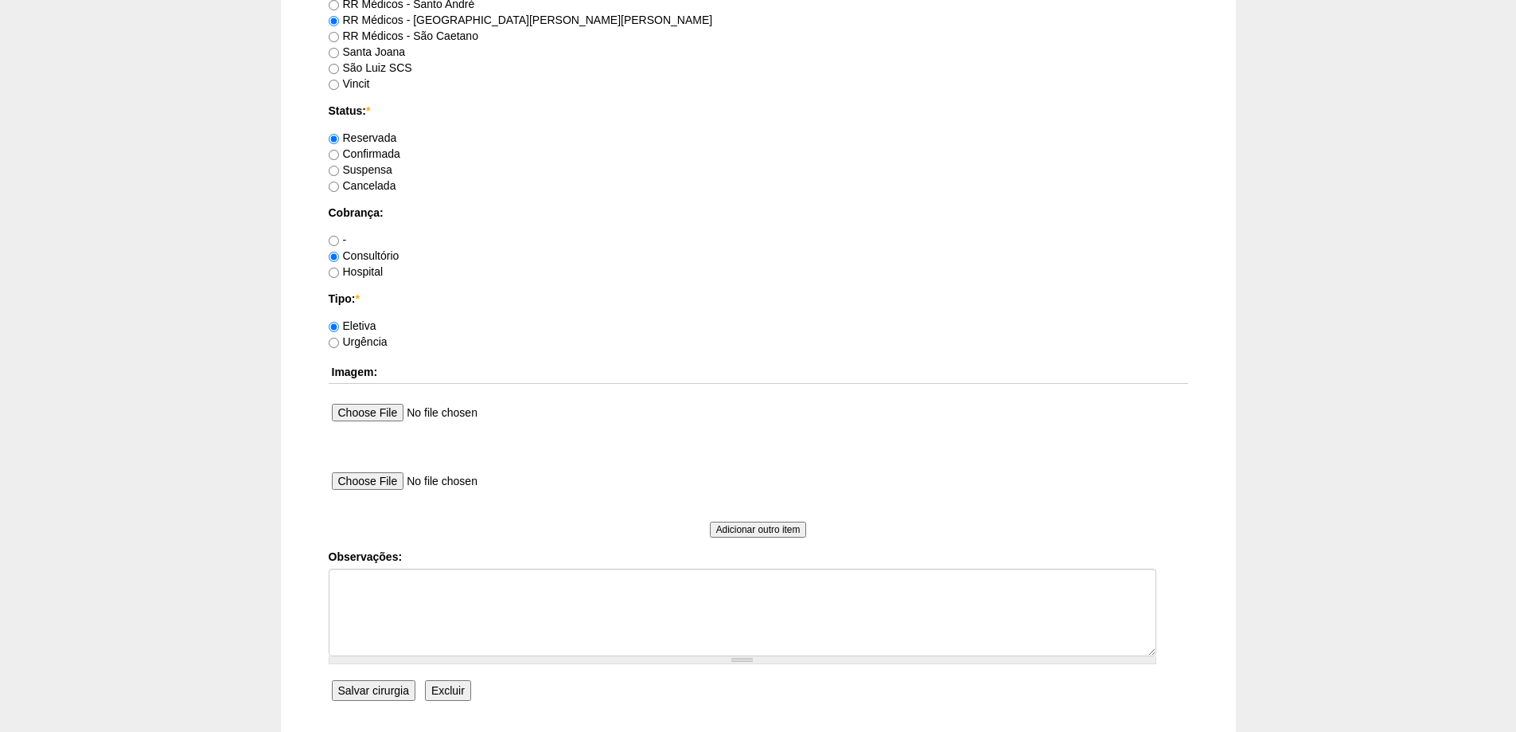
type input "10:00"
click at [367, 690] on input "Salvar cirurgia" at bounding box center [374, 690] width 84 height 21
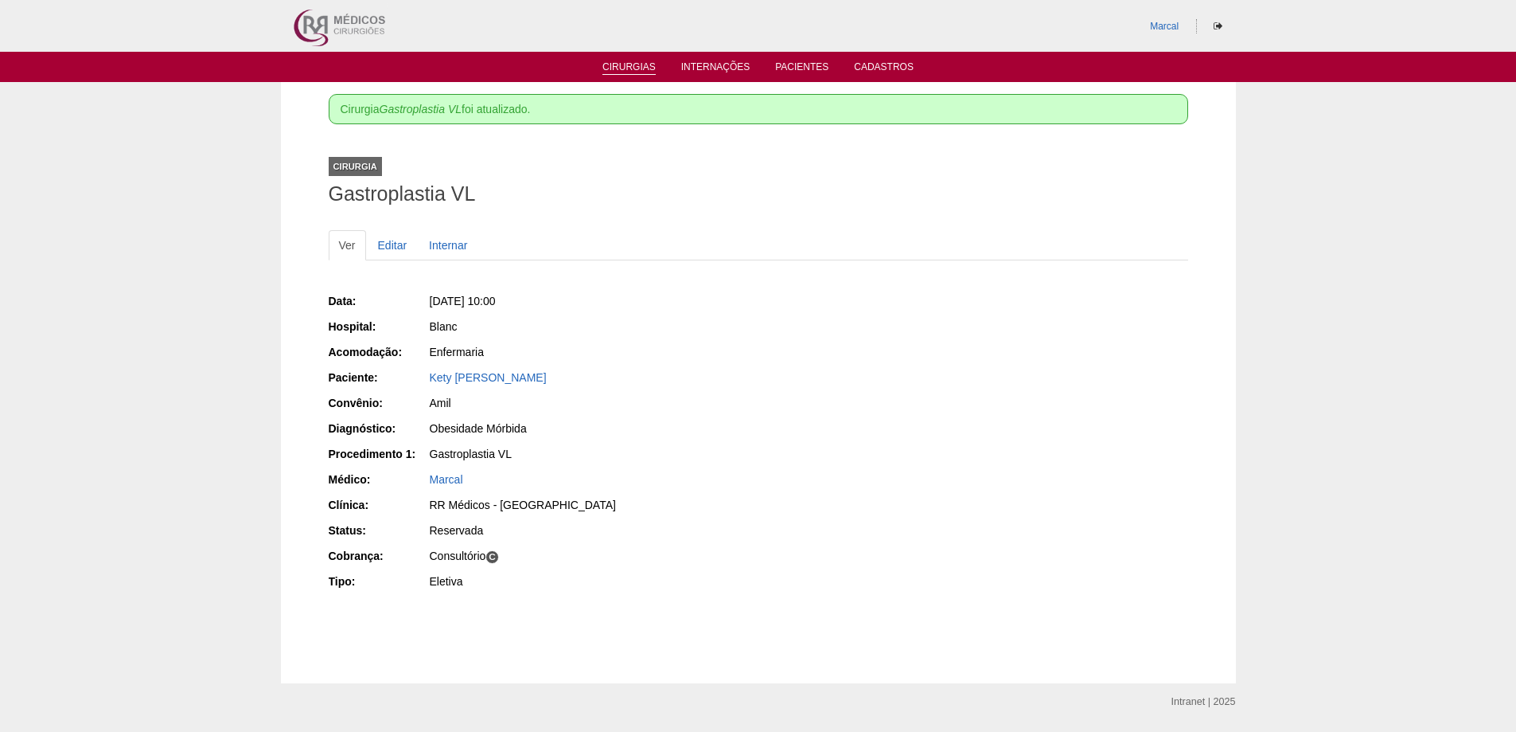
click at [630, 65] on link "Cirurgias" at bounding box center [629, 68] width 53 height 14
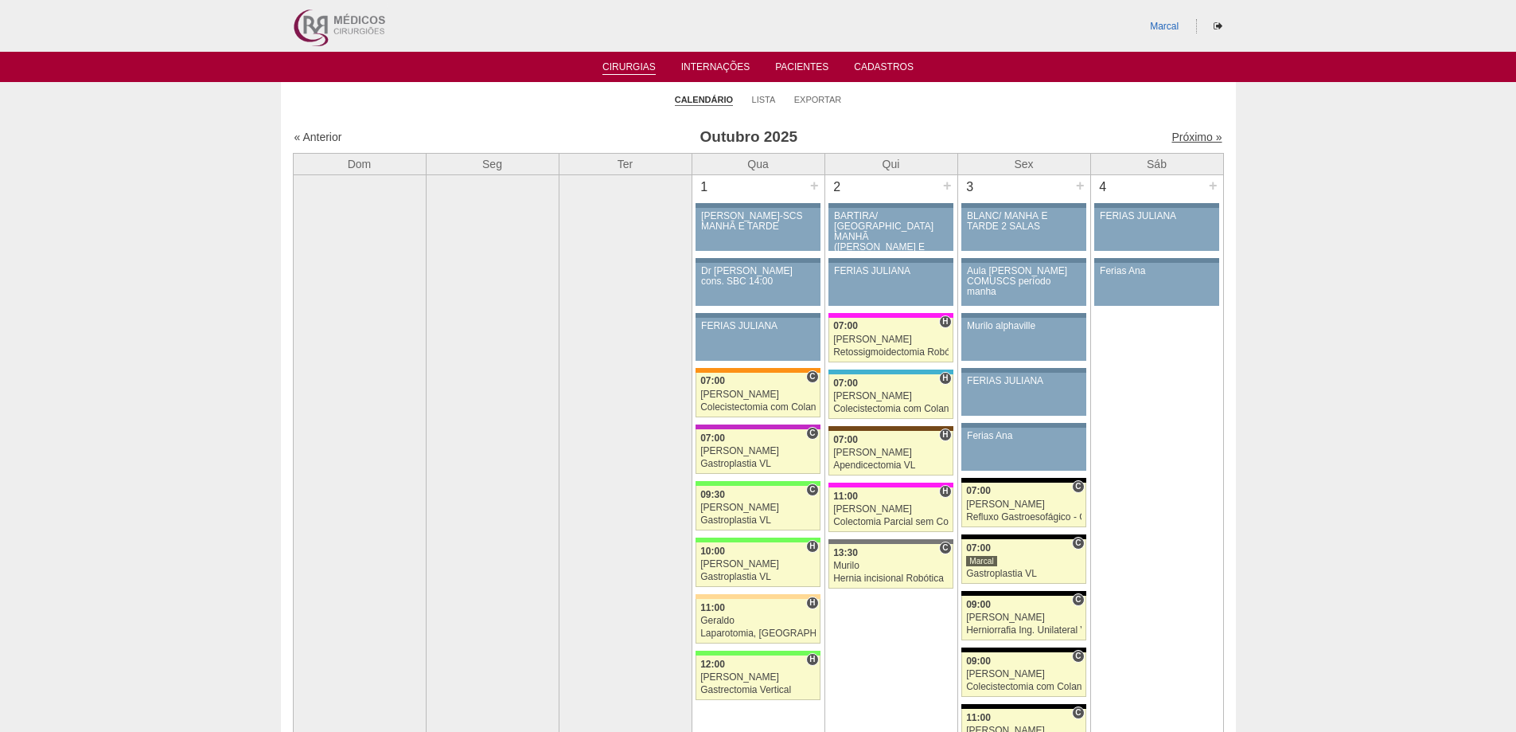
click at [1177, 135] on link "Próximo »" at bounding box center [1197, 137] width 50 height 13
